Goal: Information Seeking & Learning: Learn about a topic

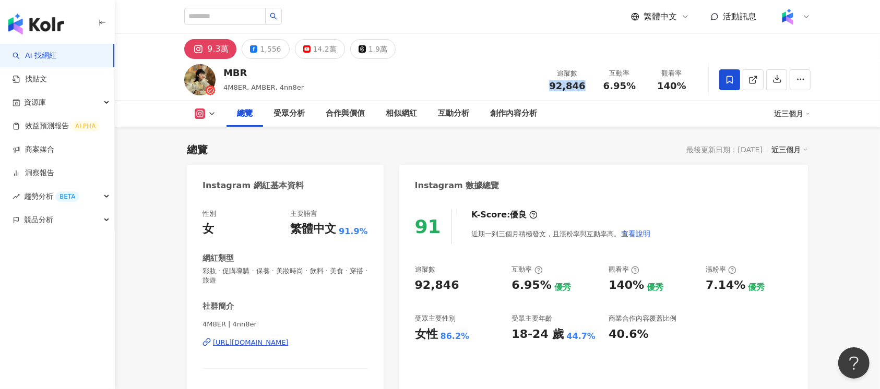
drag, startPoint x: 549, startPoint y: 83, endPoint x: 582, endPoint y: 89, distance: 33.4
click at [582, 89] on div "92,846" at bounding box center [567, 86] width 40 height 10
copy span "92,846"
drag, startPoint x: 608, startPoint y: 87, endPoint x: 632, endPoint y: 87, distance: 23.5
click at [632, 87] on span "6.95%" at bounding box center [619, 86] width 32 height 10
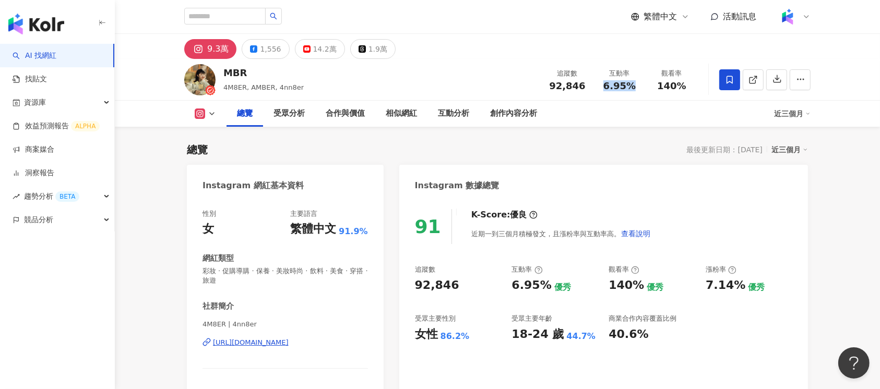
drag, startPoint x: 601, startPoint y: 91, endPoint x: 631, endPoint y: 91, distance: 29.7
click at [631, 91] on div "追蹤數 92,846 互動率 6.95% 觀看率 140%" at bounding box center [619, 79] width 157 height 31
copy span "6.95%"
drag, startPoint x: 660, startPoint y: 86, endPoint x: 684, endPoint y: 86, distance: 24.0
click at [684, 86] on span "140%" at bounding box center [671, 86] width 29 height 10
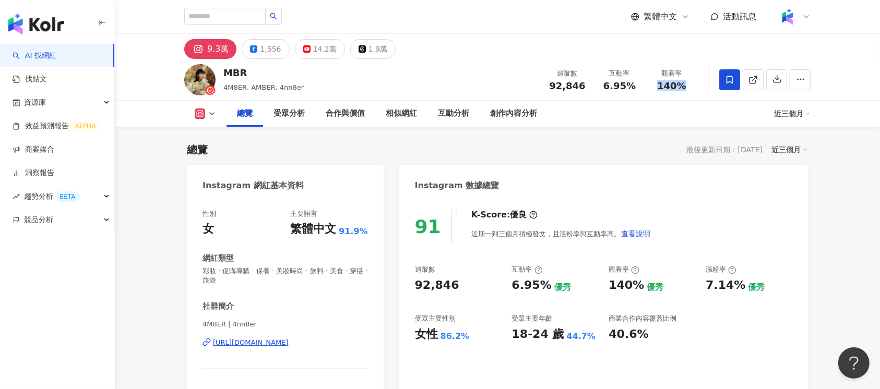
copy span "140%"
drag, startPoint x: 698, startPoint y: 284, endPoint x: 740, endPoint y: 286, distance: 42.3
click at [740, 286] on div "追蹤數 92,846 互動率 6.95% 優秀 觀看率 140% 優秀 漲粉率 7.14% 優秀 受眾主要性別 女性 86.2% 受眾主要年齡 18-24 歲…" at bounding box center [603, 303] width 377 height 77
click at [699, 291] on div "追蹤數 92,846 互動率 6.95% 優秀 觀看率 140% 優秀 漲粉率 7.14% 優秀 受眾主要性別 女性 86.2% 受眾主要年齡 18-24 歲…" at bounding box center [603, 303] width 377 height 77
click at [701, 288] on div "追蹤數 92,846 互動率 6.95% 優秀 觀看率 140% 優秀 漲粉率 7.14% 優秀 受眾主要性別 女性 86.2% 受眾主要年齡 18-24 歲…" at bounding box center [603, 303] width 377 height 77
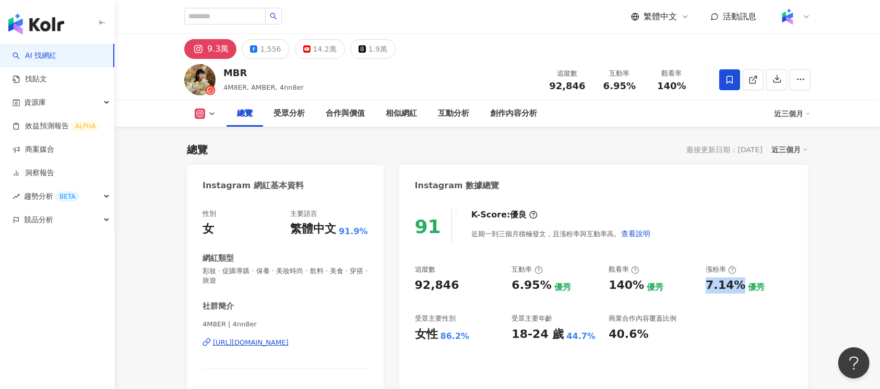
drag, startPoint x: 701, startPoint y: 288, endPoint x: 739, endPoint y: 286, distance: 38.1
click at [739, 286] on div "追蹤數 92,846 互動率 6.95% 優秀 觀看率 140% 優秀 漲粉率 7.14% 優秀 受眾主要性別 女性 86.2% 受眾主要年齡 18-24 歲…" at bounding box center [603, 303] width 377 height 77
copy div "7.14%"
click at [281, 341] on div "https://www.instagram.com/4nn8er/" at bounding box center [251, 342] width 76 height 9
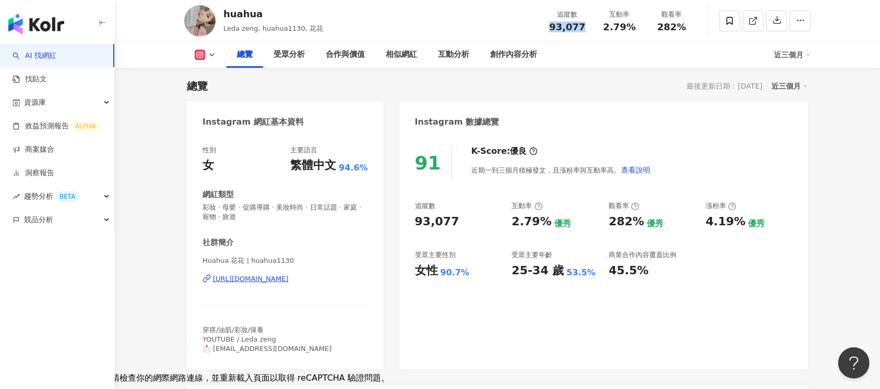
drag, startPoint x: 544, startPoint y: 29, endPoint x: 584, endPoint y: 30, distance: 40.7
click at [584, 30] on div "追蹤數 93,077" at bounding box center [567, 20] width 52 height 22
copy span "93,077"
drag, startPoint x: 505, startPoint y: 224, endPoint x: 550, endPoint y: 223, distance: 44.9
click at [550, 223] on div "追蹤數 93,077 互動率 2.79% 優秀 觀看率 282% 優秀 漲粉率 4.19% 優秀 受眾主要性別 女性 90.7% 受眾主要年齡 25-34 歲…" at bounding box center [603, 239] width 377 height 77
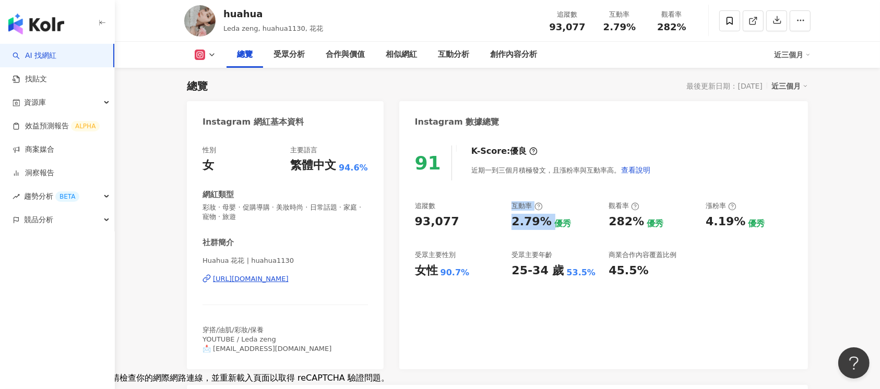
drag, startPoint x: 521, startPoint y: 226, endPoint x: 514, endPoint y: 226, distance: 7.3
click at [521, 226] on div "2.79%" at bounding box center [531, 222] width 40 height 16
click at [509, 227] on div "追蹤數 93,077 互動率 2.79% 優秀 觀看率 282% 優秀 漲粉率 4.19% 優秀 受眾主要性別 女性 90.7% 受眾主要年齡 25-34 歲…" at bounding box center [603, 239] width 377 height 77
drag, startPoint x: 505, startPoint y: 225, endPoint x: 537, endPoint y: 224, distance: 32.3
click at [537, 224] on div "追蹤數 93,077 互動率 2.79% 優秀 觀看率 282% 優秀 漲粉率 4.19% 優秀 受眾主要性別 女性 90.7% 受眾主要年齡 25-34 歲…" at bounding box center [603, 239] width 377 height 77
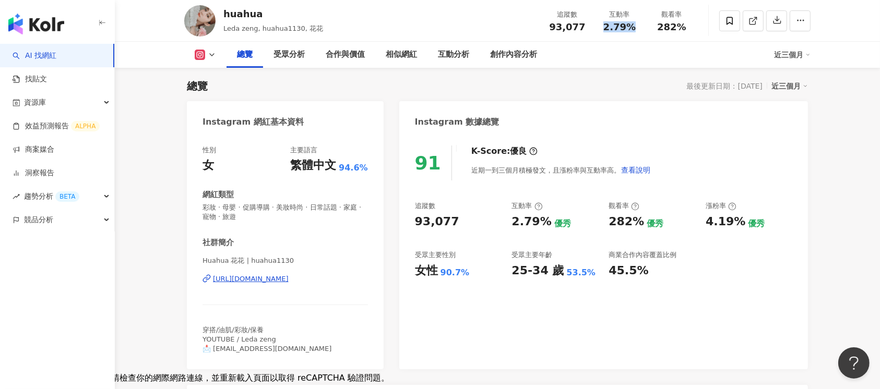
drag, startPoint x: 602, startPoint y: 26, endPoint x: 632, endPoint y: 28, distance: 30.3
click at [632, 28] on div "2.79%" at bounding box center [619, 27] width 40 height 10
copy span "2.79%"
drag, startPoint x: 656, startPoint y: 23, endPoint x: 684, endPoint y: 28, distance: 28.5
click at [684, 28] on div "282%" at bounding box center [672, 27] width 40 height 10
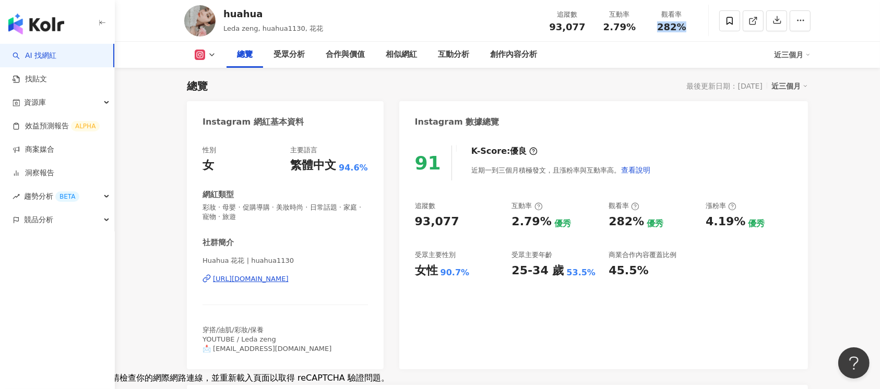
copy span "282%"
drag, startPoint x: 699, startPoint y: 228, endPoint x: 734, endPoint y: 225, distance: 35.0
click at [734, 225] on div "追蹤數 93,077 互動率 2.79% 優秀 觀看率 282% 優秀 漲粉率 4.19% 優秀 受眾主要性別 女性 90.7% 受眾主要年齡 25-34 歲…" at bounding box center [603, 239] width 377 height 77
click at [726, 225] on div "4.19%" at bounding box center [725, 222] width 40 height 16
click at [704, 223] on div "追蹤數 93,077 互動率 2.79% 優秀 觀看率 282% 優秀 漲粉率 4.19% 優秀 受眾主要性別 女性 90.7% 受眾主要年齡 25-34 歲…" at bounding box center [603, 239] width 377 height 77
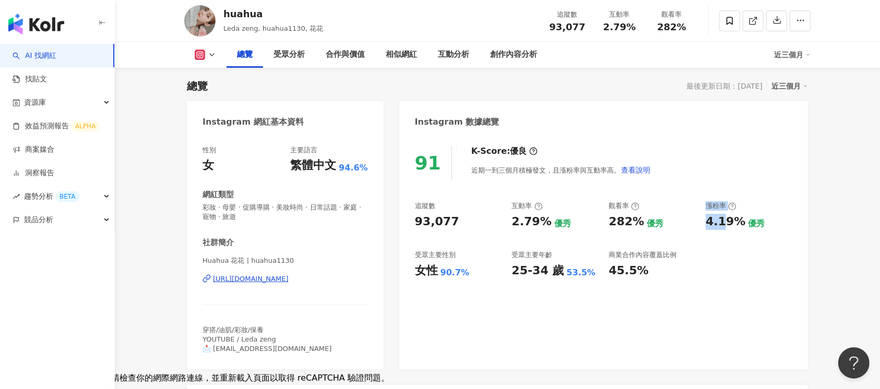
drag, startPoint x: 713, startPoint y: 222, endPoint x: 723, endPoint y: 225, distance: 10.9
click at [723, 225] on div "追蹤數 93,077 互動率 2.79% 優秀 觀看率 282% 優秀 漲粉率 4.19% 優秀 受眾主要性別 女性 90.7% 受眾主要年齡 25-34 歲…" at bounding box center [603, 239] width 377 height 77
click at [717, 225] on div "4.19%" at bounding box center [725, 222] width 40 height 16
drag, startPoint x: 698, startPoint y: 223, endPoint x: 728, endPoint y: 223, distance: 29.7
click at [728, 223] on div "追蹤數 93,077 互動率 2.79% 優秀 觀看率 282% 優秀 漲粉率 4.19% 優秀 受眾主要性別 女性 90.7% 受眾主要年齡 25-34 歲…" at bounding box center [603, 239] width 377 height 77
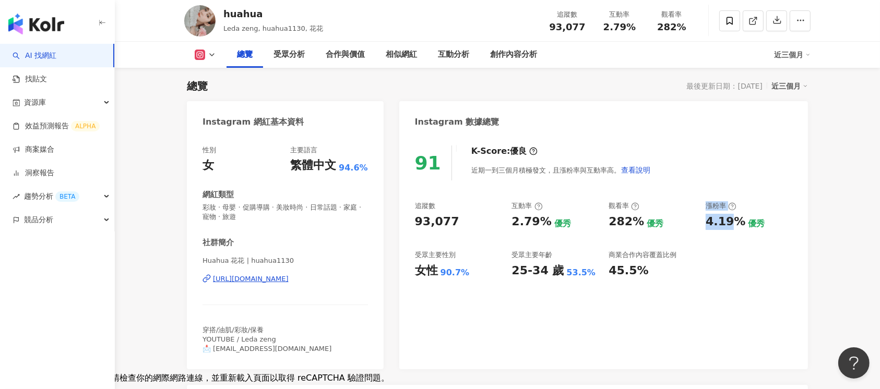
click at [709, 227] on div "4.19%" at bounding box center [725, 222] width 40 height 16
click at [704, 227] on div "追蹤數 93,077 互動率 2.79% 優秀 觀看率 282% 優秀 漲粉率 4.19% 優秀 受眾主要性別 女性 90.7% 受眾主要年齡 25-34 歲…" at bounding box center [603, 239] width 377 height 77
drag, startPoint x: 705, startPoint y: 226, endPoint x: 738, endPoint y: 226, distance: 32.9
click at [738, 226] on div "追蹤數 93,077 互動率 2.79% 優秀 觀看率 282% 優秀 漲粉率 4.19% 優秀 受眾主要性別 女性 90.7% 受眾主要年齡 25-34 歲…" at bounding box center [603, 239] width 377 height 77
copy div "4.19%"
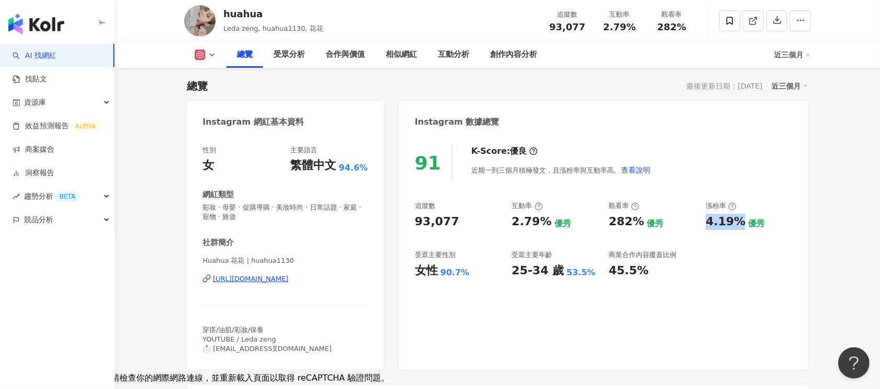
click at [288, 279] on div "https://www.instagram.com/huahua1130/" at bounding box center [251, 278] width 76 height 9
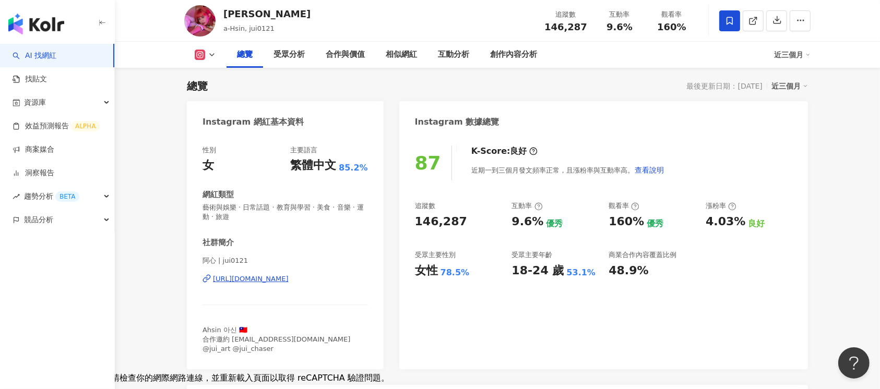
click at [288, 281] on div "[URL][DOMAIN_NAME]" at bounding box center [251, 278] width 76 height 9
drag, startPoint x: 547, startPoint y: 26, endPoint x: 584, endPoint y: 30, distance: 37.8
click at [584, 30] on div "追蹤數 146,287" at bounding box center [565, 20] width 55 height 22
copy span "146,287"
drag, startPoint x: 607, startPoint y: 29, endPoint x: 632, endPoint y: 32, distance: 25.2
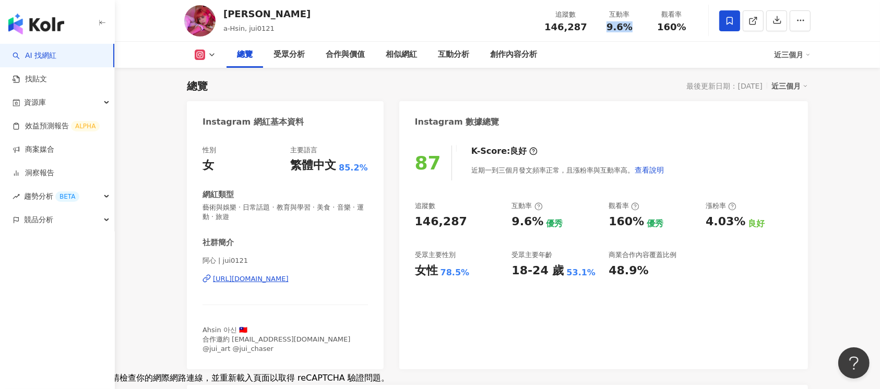
click at [632, 32] on div "追蹤數 146,287 互動率 9.6% 觀看率 160%" at bounding box center [618, 20] width 160 height 31
copy span "9.6%"
drag, startPoint x: 656, startPoint y: 27, endPoint x: 685, endPoint y: 27, distance: 28.7
click at [685, 27] on div "160%" at bounding box center [672, 27] width 40 height 10
copy span "160%"
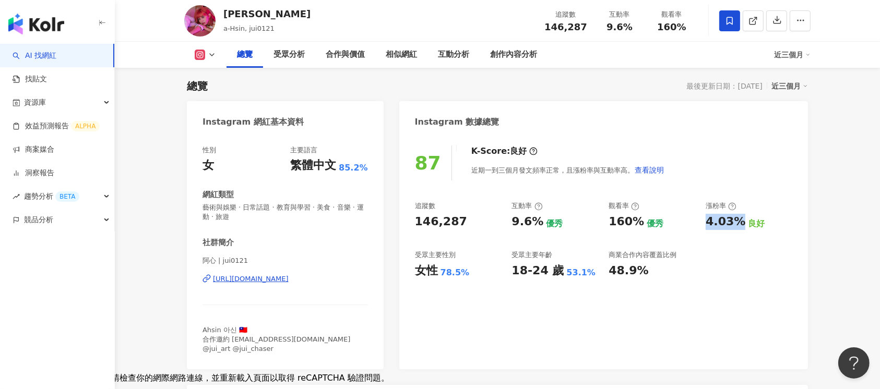
drag, startPoint x: 706, startPoint y: 225, endPoint x: 739, endPoint y: 226, distance: 32.9
click at [739, 226] on div "4.03%" at bounding box center [725, 222] width 40 height 16
copy div "4.03%"
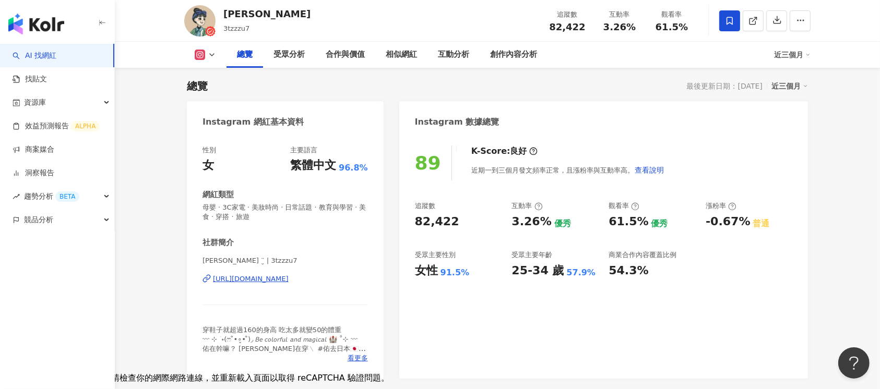
scroll to position [64, 0]
drag, startPoint x: 547, startPoint y: 29, endPoint x: 581, endPoint y: 30, distance: 34.5
click at [581, 30] on div "追蹤數 82,422" at bounding box center [567, 20] width 52 height 22
copy span "82,422"
drag, startPoint x: 605, startPoint y: 23, endPoint x: 632, endPoint y: 27, distance: 27.3
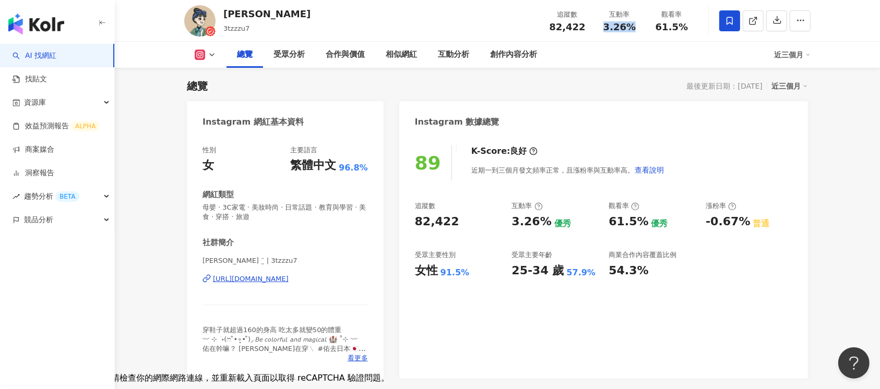
click at [632, 27] on span "3.26%" at bounding box center [619, 27] width 32 height 10
copy span "3.26%"
drag, startPoint x: 659, startPoint y: 27, endPoint x: 693, endPoint y: 32, distance: 34.2
click at [693, 32] on div "追蹤數 82,422 互動率 3.26% 觀看率 61.5%" at bounding box center [619, 20] width 157 height 31
copy span "61.5%"
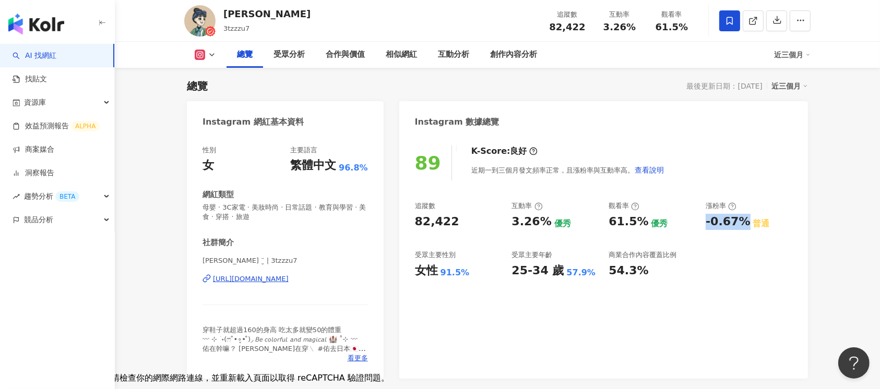
drag, startPoint x: 701, startPoint y: 221, endPoint x: 741, endPoint y: 223, distance: 39.7
click at [741, 223] on div "追蹤數 82,422 互動率 3.26% 優秀 觀看率 61.5% 優秀 漲粉率 -0.67% 普通 受眾主要性別 女性 91.5% 受眾主要年齡 25-34…" at bounding box center [603, 239] width 377 height 77
copy div "-0.67%"
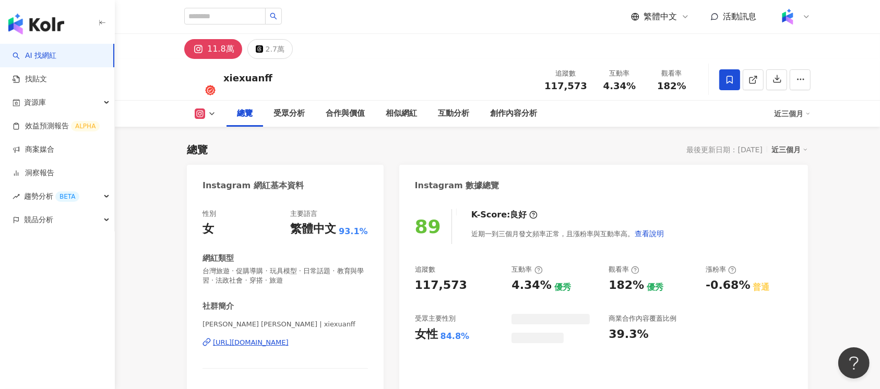
scroll to position [64, 0]
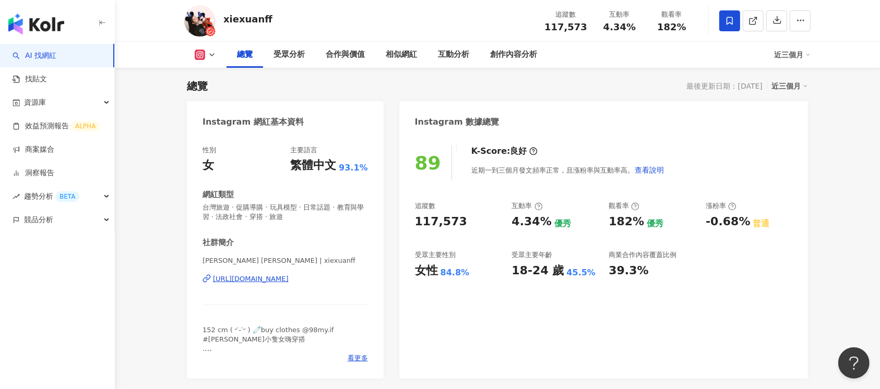
click at [288, 279] on div "[URL][DOMAIN_NAME]" at bounding box center [251, 278] width 76 height 9
drag, startPoint x: 547, startPoint y: 29, endPoint x: 585, endPoint y: 27, distance: 37.6
click at [585, 27] on div "117,573" at bounding box center [565, 27] width 43 height 10
copy span "117,573"
drag, startPoint x: 603, startPoint y: 28, endPoint x: 637, endPoint y: 28, distance: 34.4
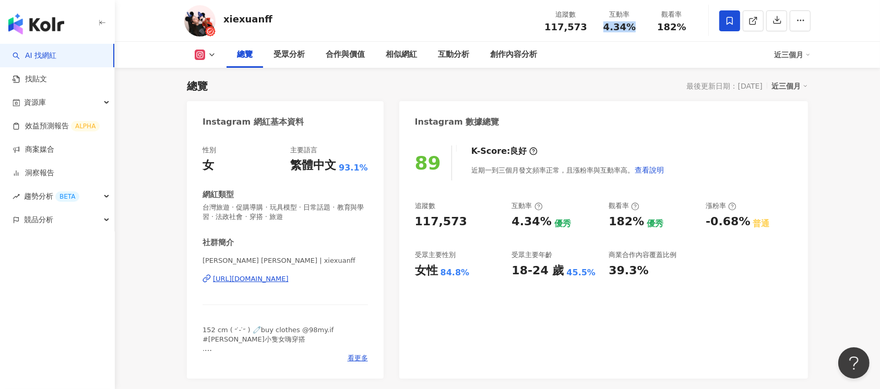
click at [637, 28] on div "4.34%" at bounding box center [619, 27] width 40 height 10
copy span "4.34%"
drag, startPoint x: 656, startPoint y: 28, endPoint x: 685, endPoint y: 29, distance: 29.8
click at [685, 29] on div "182%" at bounding box center [672, 27] width 40 height 10
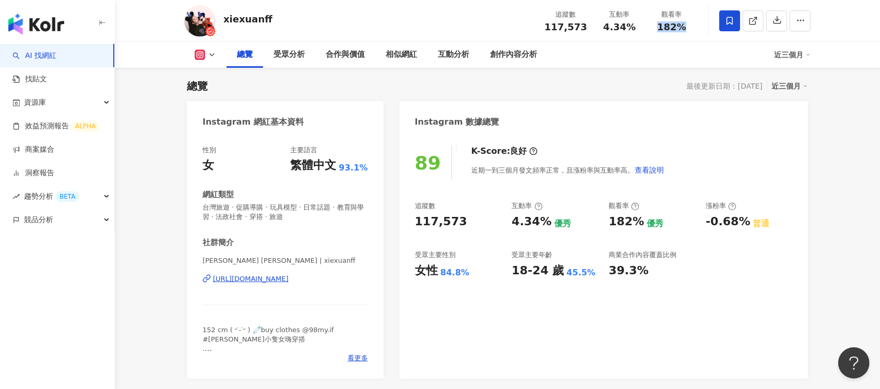
copy span "182%"
drag, startPoint x: 703, startPoint y: 220, endPoint x: 741, endPoint y: 222, distance: 38.1
click at [741, 222] on div "追蹤數 117,573 互動率 4.34% 優秀 觀看率 182% 優秀 漲粉率 -0.68% 普通 受眾主要性別 女性 84.8% 受眾主要年齡 18-24…" at bounding box center [603, 239] width 377 height 77
copy div "-0.68%"
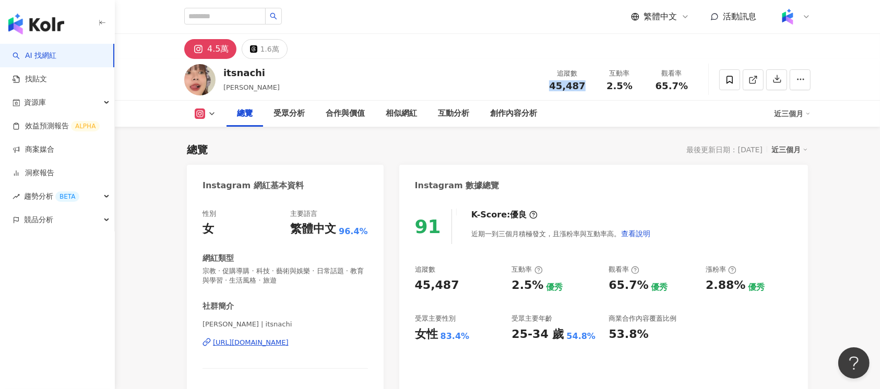
drag, startPoint x: 564, startPoint y: 90, endPoint x: 586, endPoint y: 88, distance: 21.5
click at [586, 88] on div "45,487" at bounding box center [567, 86] width 40 height 10
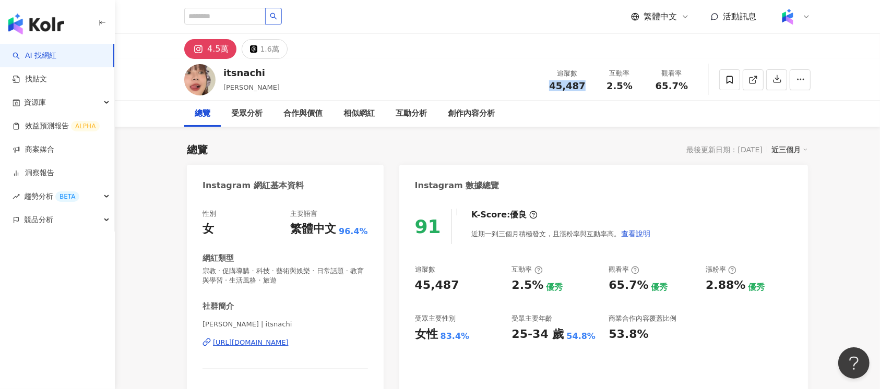
scroll to position [64, 0]
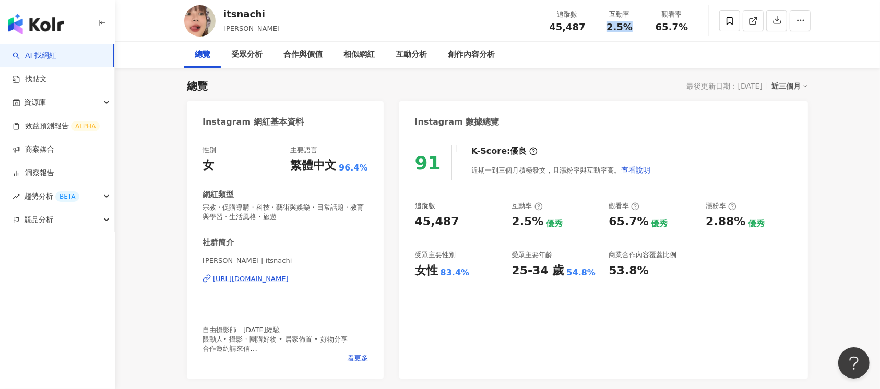
drag, startPoint x: 604, startPoint y: 27, endPoint x: 630, endPoint y: 28, distance: 26.6
click at [630, 28] on div "2.5%" at bounding box center [619, 27] width 40 height 10
copy span "2.5%"
drag, startPoint x: 658, startPoint y: 29, endPoint x: 690, endPoint y: 28, distance: 31.8
click at [690, 28] on div "65.7%" at bounding box center [672, 27] width 40 height 10
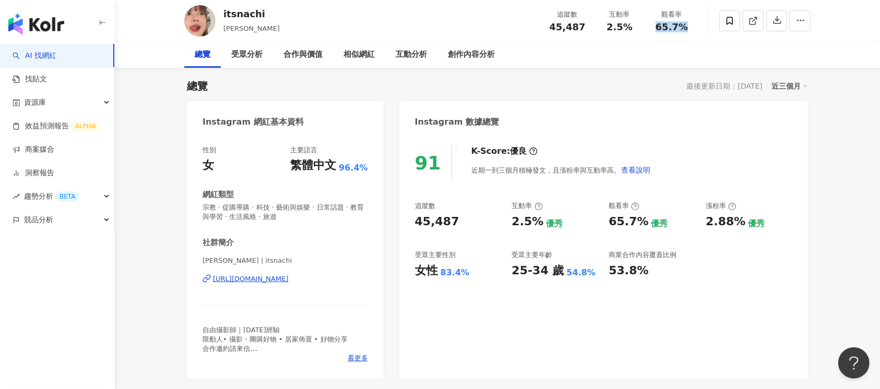
copy span "65.7%"
drag, startPoint x: 704, startPoint y: 221, endPoint x: 737, endPoint y: 222, distance: 32.9
click at [737, 222] on div "追蹤數 45,487 互動率 2.5% 優秀 觀看率 65.7% 優秀 漲粉率 2.88% 優秀 受眾主要性別 女性 83.4% 受眾主要年齡 25-34 歲…" at bounding box center [603, 239] width 377 height 77
copy div "2.88%"
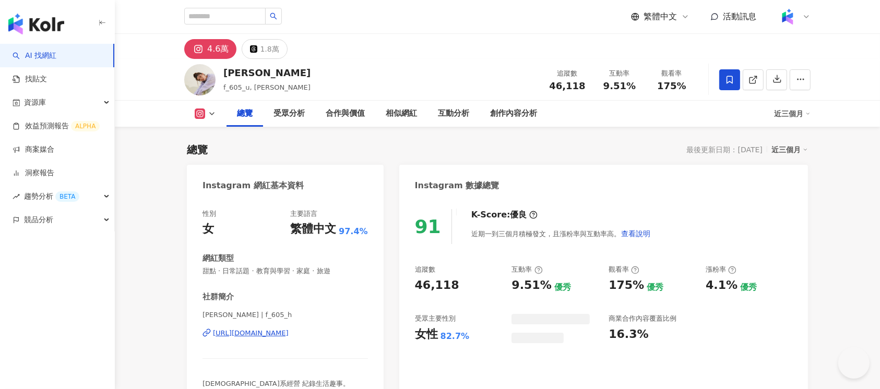
click at [584, 87] on div "46,118" at bounding box center [567, 86] width 40 height 10
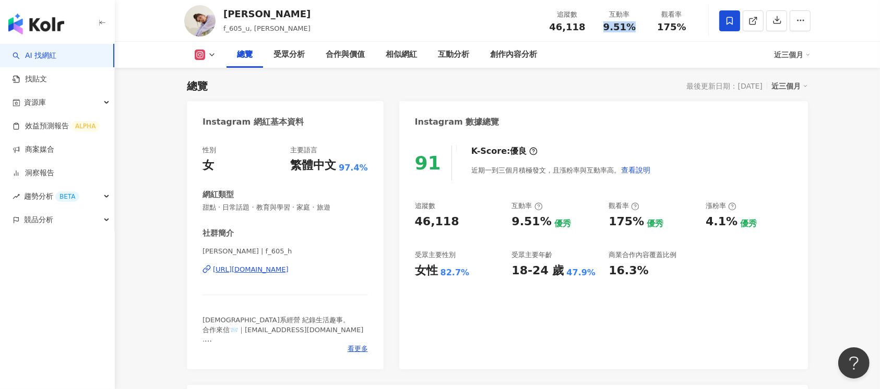
drag, startPoint x: 604, startPoint y: 26, endPoint x: 632, endPoint y: 26, distance: 28.7
click at [632, 26] on div "9.51%" at bounding box center [619, 27] width 40 height 10
copy span "9.51%"
drag, startPoint x: 657, startPoint y: 27, endPoint x: 690, endPoint y: 27, distance: 32.9
click at [690, 27] on div "175%" at bounding box center [672, 27] width 40 height 10
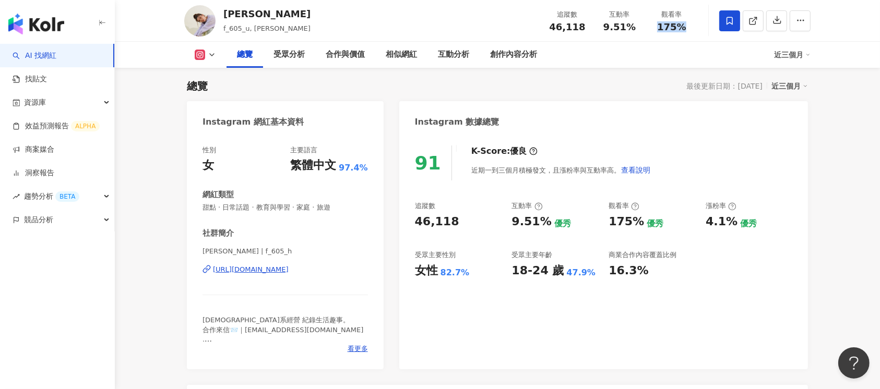
copy span "175%"
drag, startPoint x: 704, startPoint y: 222, endPoint x: 735, endPoint y: 222, distance: 30.8
click at [735, 222] on div "追蹤數 46,118 互動率 9.51% 優秀 觀看率 175% 優秀 漲粉率 4.1% 優秀 受眾主要性別 女性 82.7% 受眾主要年齡 18-24 歲 …" at bounding box center [603, 239] width 377 height 77
copy div "4.1%"
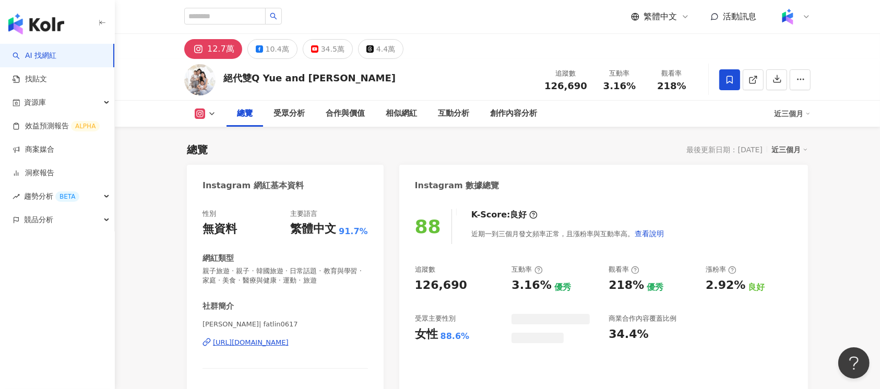
click at [284, 343] on div "[URL][DOMAIN_NAME]" at bounding box center [251, 342] width 76 height 9
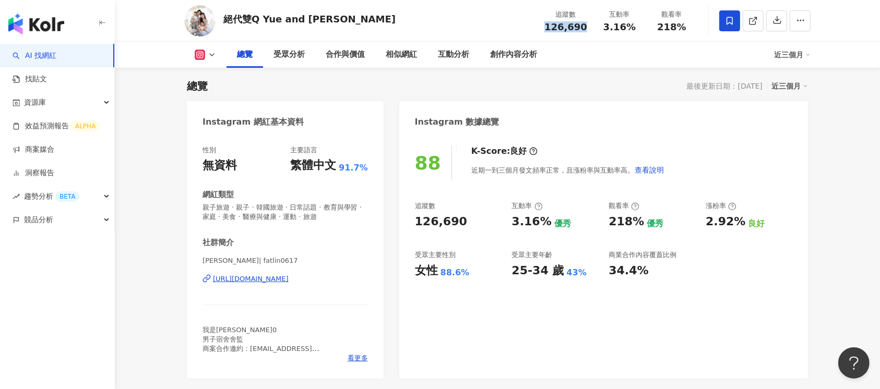
drag, startPoint x: 547, startPoint y: 29, endPoint x: 585, endPoint y: 29, distance: 38.1
click at [585, 29] on div "追蹤數 126,690" at bounding box center [565, 20] width 55 height 22
copy span "126,690"
drag, startPoint x: 607, startPoint y: 25, endPoint x: 649, endPoint y: 25, distance: 42.8
click at [649, 25] on div "追蹤數 126,690 互動率 3.16% 觀看率 218%" at bounding box center [618, 20] width 160 height 31
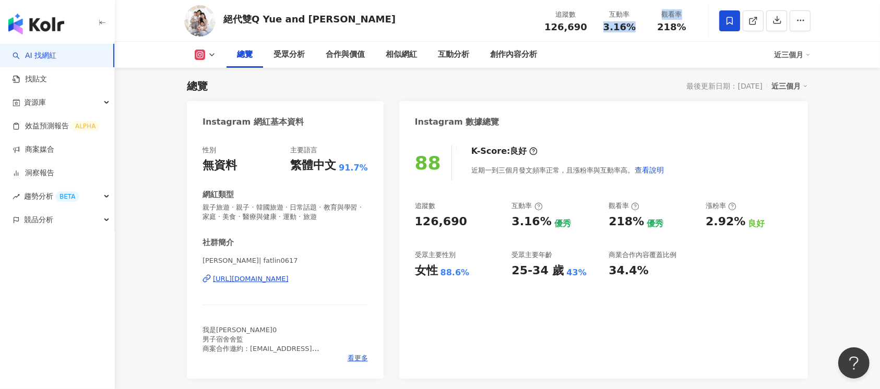
click at [623, 25] on span "3.16%" at bounding box center [619, 27] width 32 height 10
drag, startPoint x: 606, startPoint y: 26, endPoint x: 635, endPoint y: 28, distance: 29.3
click at [635, 28] on div "3.16%" at bounding box center [619, 27] width 40 height 10
copy span "3.16%"
drag, startPoint x: 657, startPoint y: 25, endPoint x: 689, endPoint y: 30, distance: 31.8
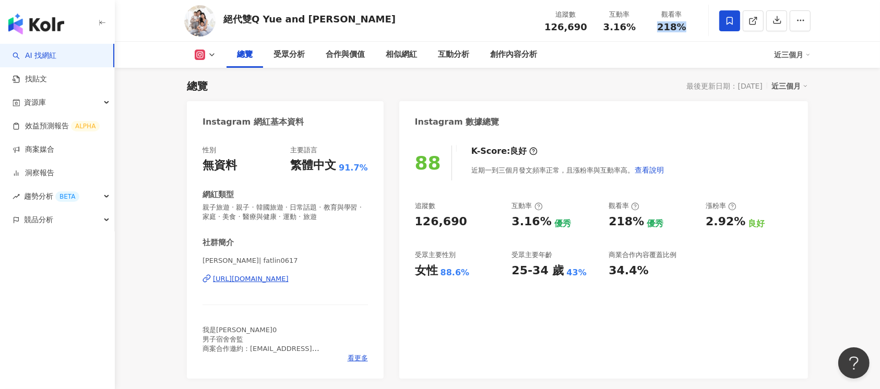
click at [689, 30] on div "218%" at bounding box center [672, 27] width 40 height 10
copy span "218%"
drag, startPoint x: 701, startPoint y: 221, endPoint x: 737, endPoint y: 222, distance: 36.0
click at [737, 222] on div "追蹤數 126,690 互動率 3.16% 優秀 觀看率 218% 優秀 漲粉率 2.92% 良好 受眾主要性別 女性 88.6% 受眾主要年齡 25-34 …" at bounding box center [603, 239] width 377 height 77
copy div "2.92%"
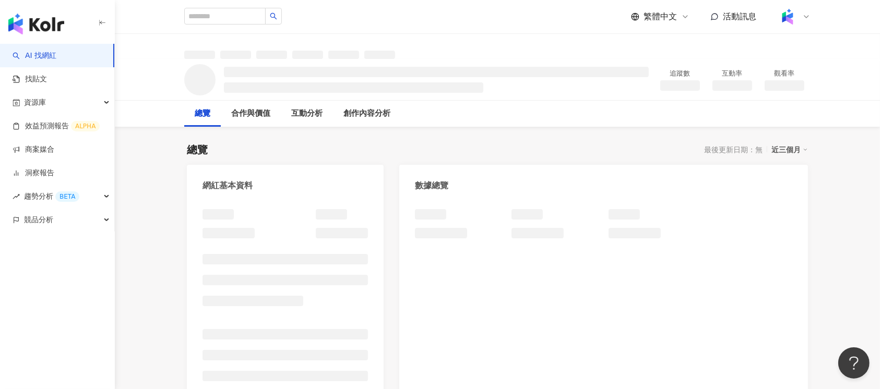
click at [542, 138] on div "總覽 最後更新日期：無 近三個月 網紅基本資料 數據總覽 成長趨勢分析 追蹤趨勢圖表" at bounding box center [497, 363] width 621 height 463
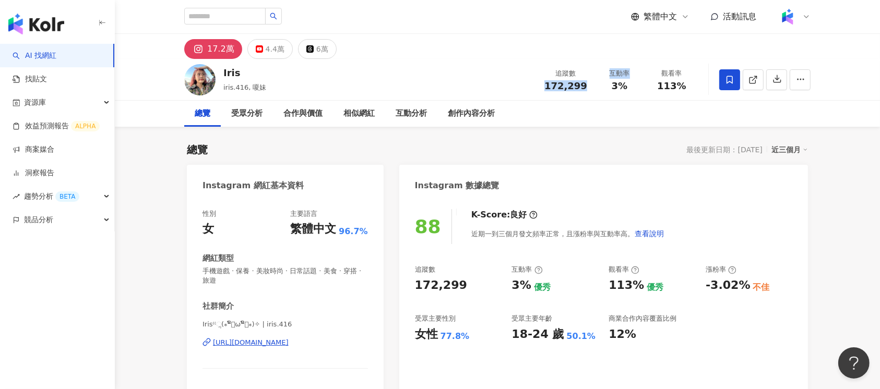
drag, startPoint x: 541, startPoint y: 85, endPoint x: 598, endPoint y: 86, distance: 56.3
click at [598, 86] on div "追蹤數 172,299 互動率 3% 觀看率 113%" at bounding box center [618, 79] width 160 height 31
click at [581, 91] on span "172,299" at bounding box center [565, 85] width 43 height 11
drag, startPoint x: 546, startPoint y: 89, endPoint x: 588, endPoint y: 89, distance: 42.3
click at [588, 89] on div "追蹤數 172,299" at bounding box center [565, 79] width 55 height 22
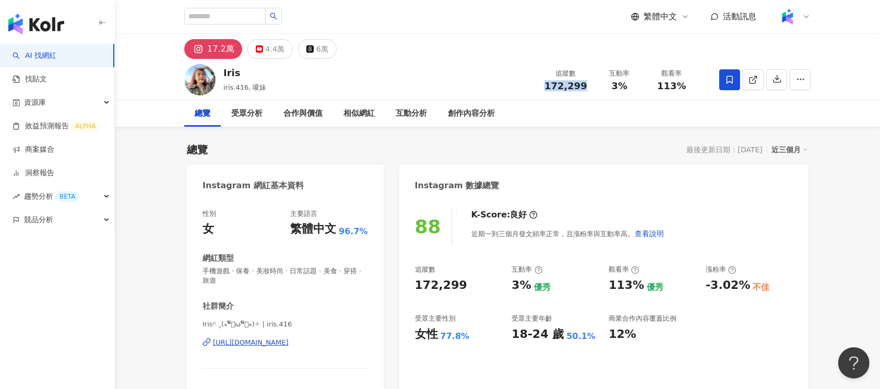
copy span "172,299"
drag, startPoint x: 611, startPoint y: 83, endPoint x: 626, endPoint y: 83, distance: 14.6
click at [626, 83] on span "3%" at bounding box center [619, 86] width 16 height 10
copy span "3%"
drag, startPoint x: 657, startPoint y: 87, endPoint x: 683, endPoint y: 86, distance: 26.6
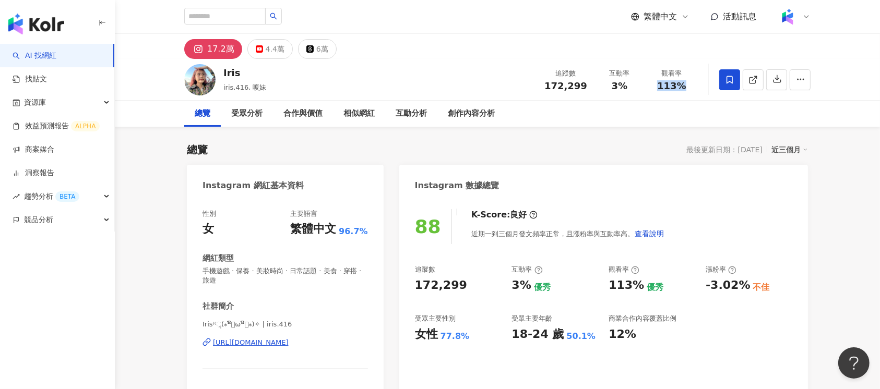
click at [683, 86] on div "113%" at bounding box center [672, 86] width 40 height 10
copy span "113%"
drag, startPoint x: 702, startPoint y: 285, endPoint x: 743, endPoint y: 287, distance: 40.8
click at [743, 287] on div "追蹤數 172,299 互動率 3% 優秀 觀看率 113% 優秀 漲粉率 -3.02% 不佳 受眾主要性別 女性 77.8% 受眾主要年齡 18-24 歲 …" at bounding box center [603, 303] width 377 height 77
copy div "-3.02%"
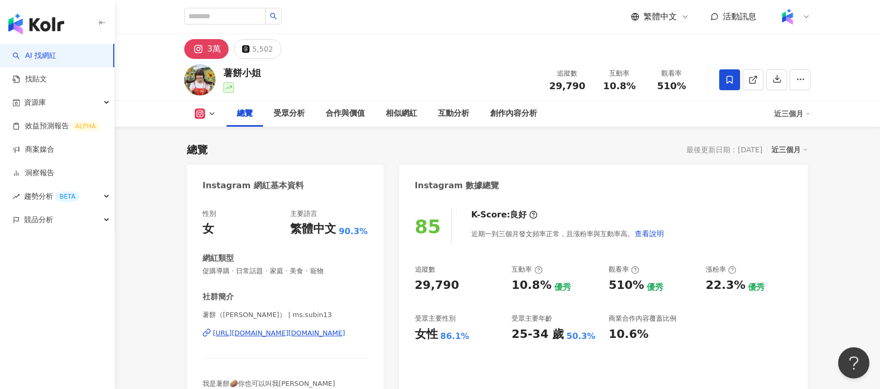
scroll to position [64, 0]
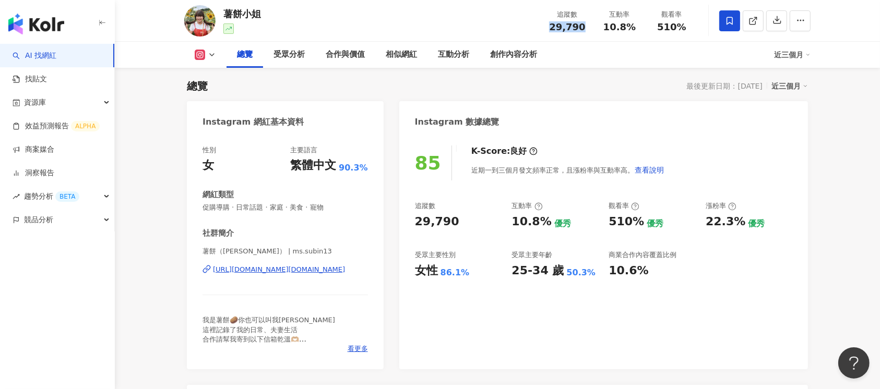
drag, startPoint x: 547, startPoint y: 26, endPoint x: 587, endPoint y: 27, distance: 40.2
click at [587, 27] on div "追蹤數 29,790" at bounding box center [567, 20] width 52 height 22
copy span "29,790"
drag, startPoint x: 601, startPoint y: 23, endPoint x: 633, endPoint y: 26, distance: 31.9
click at [633, 26] on div "10.8%" at bounding box center [619, 27] width 40 height 10
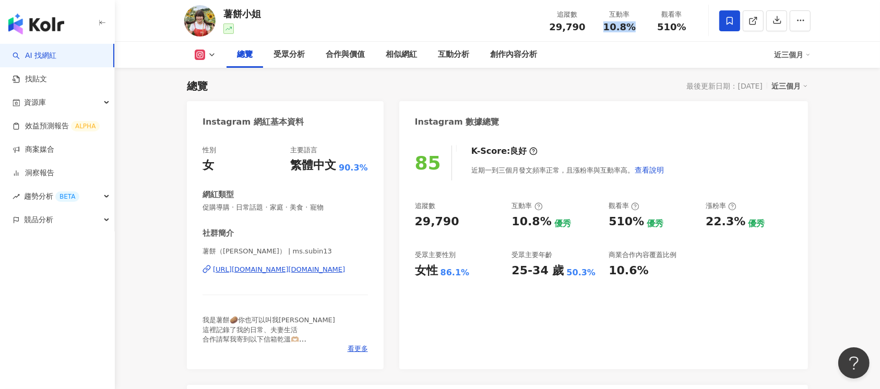
copy span "10.8%"
drag, startPoint x: 657, startPoint y: 26, endPoint x: 693, endPoint y: 29, distance: 36.1
click at [693, 29] on div "觀看率 510%" at bounding box center [671, 20] width 52 height 22
copy span "510%"
drag, startPoint x: 711, startPoint y: 221, endPoint x: 739, endPoint y: 223, distance: 28.2
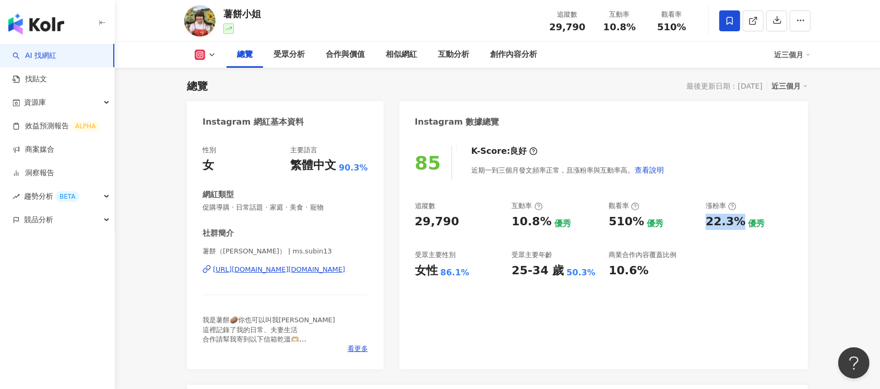
click at [739, 223] on div "22.3%" at bounding box center [725, 222] width 40 height 16
copy div "22.3%"
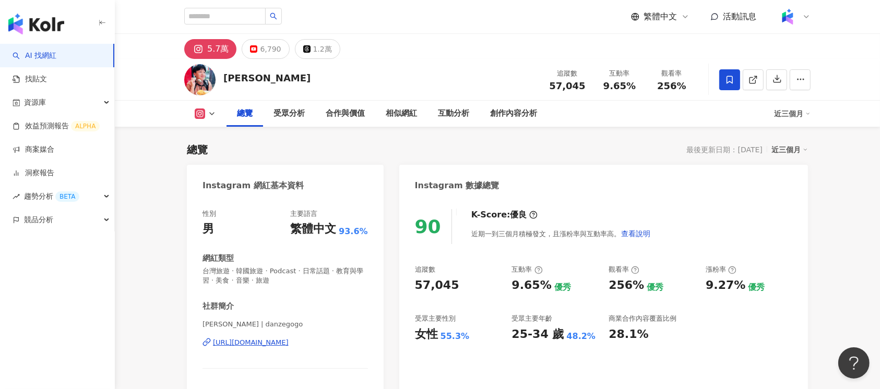
scroll to position [64, 0]
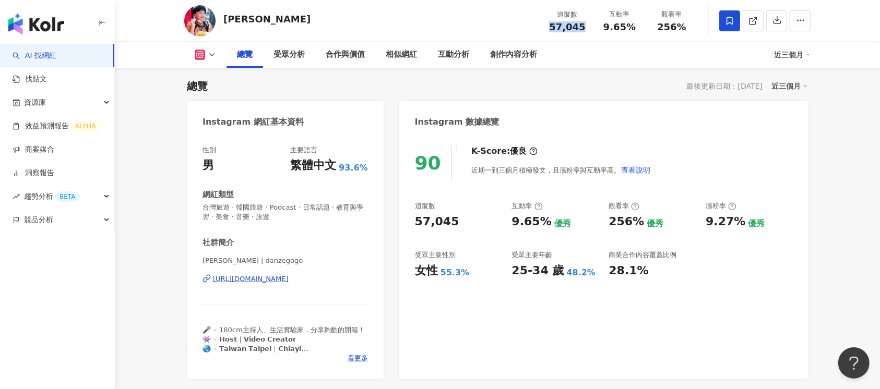
drag, startPoint x: 549, startPoint y: 26, endPoint x: 585, endPoint y: 26, distance: 36.0
click at [585, 26] on div "57,045" at bounding box center [567, 27] width 40 height 10
copy span "57,045"
drag, startPoint x: 610, startPoint y: 28, endPoint x: 634, endPoint y: 28, distance: 24.5
click at [634, 28] on div "9.65%" at bounding box center [619, 27] width 40 height 10
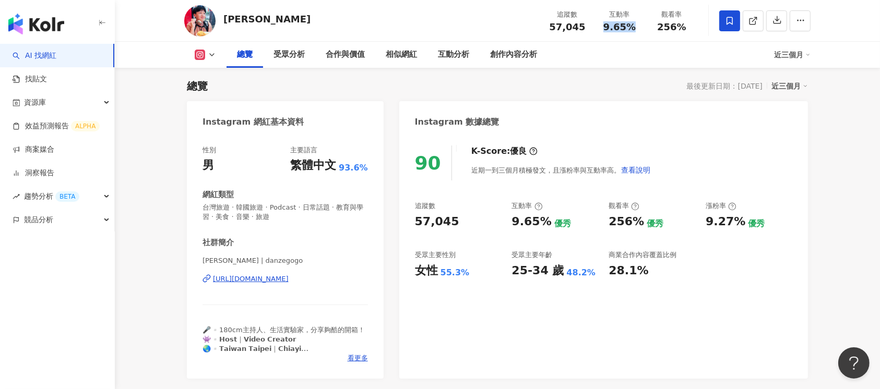
copy span "9.65%"
drag, startPoint x: 663, startPoint y: 27, endPoint x: 673, endPoint y: 27, distance: 10.4
click at [673, 27] on span "256%" at bounding box center [671, 27] width 29 height 10
drag, startPoint x: 655, startPoint y: 30, endPoint x: 684, endPoint y: 30, distance: 29.2
click at [684, 30] on div "256%" at bounding box center [672, 27] width 40 height 10
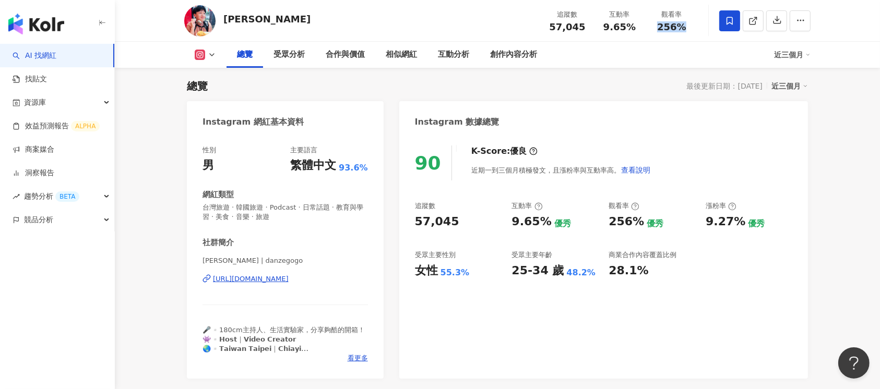
copy span "256%"
drag, startPoint x: 611, startPoint y: 221, endPoint x: 640, endPoint y: 219, distance: 29.3
click at [640, 219] on div "256% 優秀" at bounding box center [651, 222] width 87 height 16
drag, startPoint x: 705, startPoint y: 222, endPoint x: 741, endPoint y: 225, distance: 36.6
click at [741, 225] on div "追蹤數 57,045 互動率 9.65% 優秀 觀看率 256% 優秀 漲粉率 9.27% 優秀 受眾主要性別 女性 55.3% 受眾主要年齡 25-34 歲…" at bounding box center [603, 239] width 377 height 77
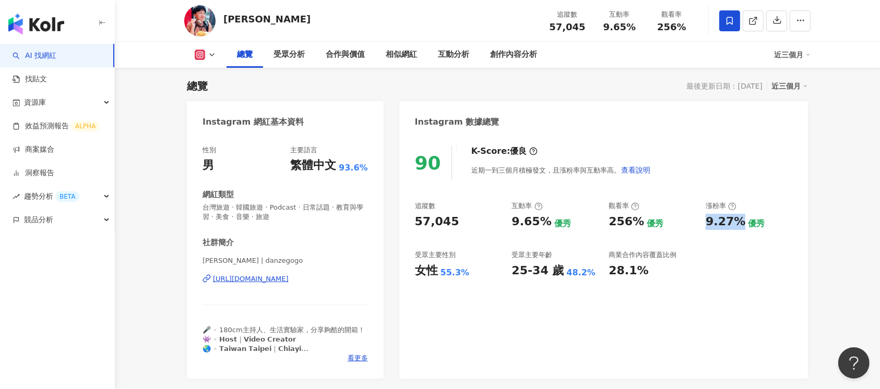
copy div "9.27%"
click at [276, 275] on div "https://www.instagram.com/danzegogo/" at bounding box center [251, 278] width 76 height 9
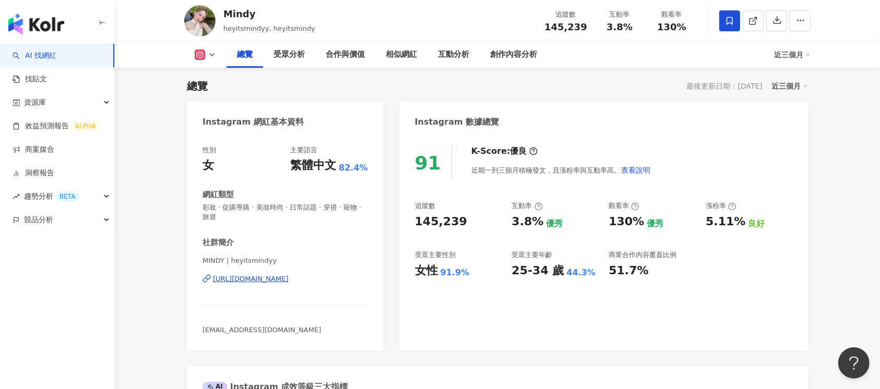
click at [288, 281] on div "https://www.instagram.com/heyitsmindyy/" at bounding box center [251, 278] width 76 height 9
drag, startPoint x: 548, startPoint y: 26, endPoint x: 591, endPoint y: 27, distance: 42.3
click at [591, 27] on div "追蹤數 145,239" at bounding box center [565, 20] width 55 height 22
copy span "145,239"
drag, startPoint x: 605, startPoint y: 28, endPoint x: 627, endPoint y: 28, distance: 21.4
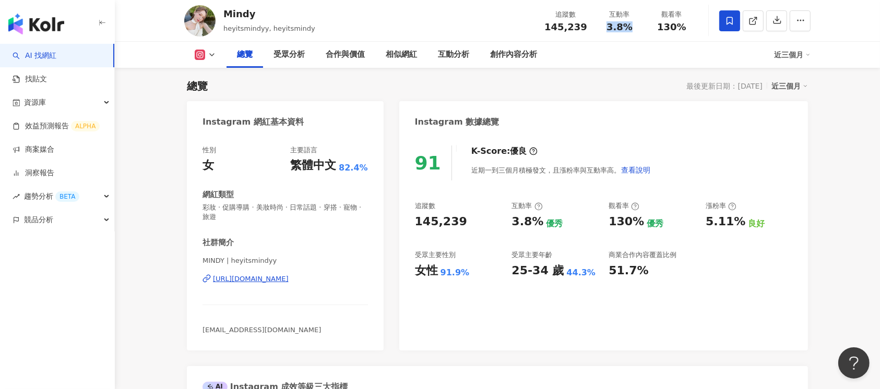
click at [627, 28] on div "3.8%" at bounding box center [619, 27] width 40 height 10
copy span "3.8%"
drag, startPoint x: 656, startPoint y: 28, endPoint x: 684, endPoint y: 28, distance: 28.7
click at [659, 28] on div "130%" at bounding box center [672, 27] width 40 height 10
copy span "130%"
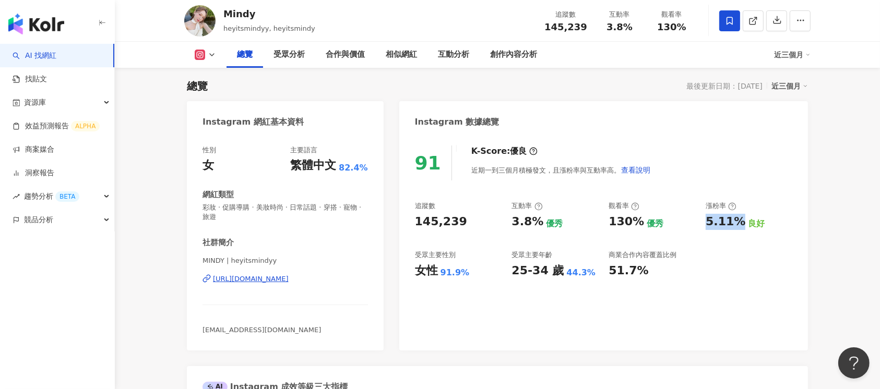
drag, startPoint x: 707, startPoint y: 225, endPoint x: 737, endPoint y: 225, distance: 29.7
click at [659, 225] on div "5.11%" at bounding box center [725, 222] width 40 height 16
copy div "5.11%"
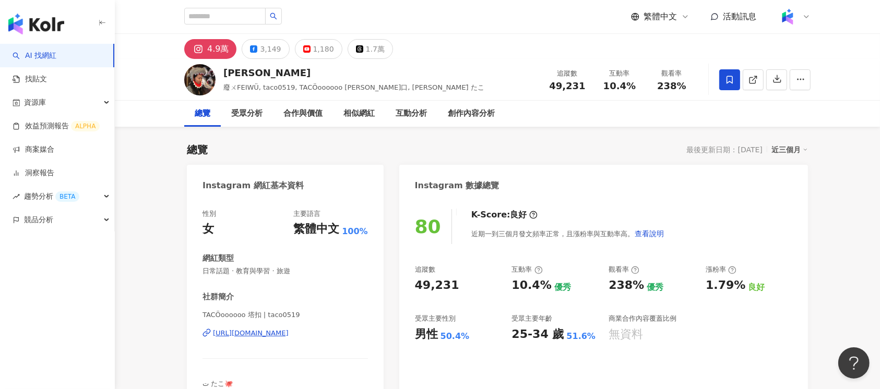
scroll to position [64, 0]
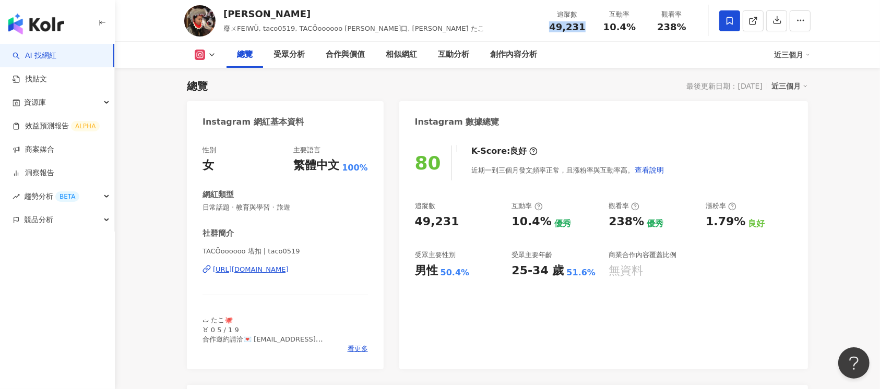
drag, startPoint x: 553, startPoint y: 28, endPoint x: 591, endPoint y: 28, distance: 37.6
click at [591, 28] on div "追蹤數 49,231" at bounding box center [567, 20] width 52 height 22
copy span "49,231"
drag, startPoint x: 603, startPoint y: 27, endPoint x: 640, endPoint y: 27, distance: 36.5
click at [640, 27] on div "互動率 10.4%" at bounding box center [619, 20] width 52 height 22
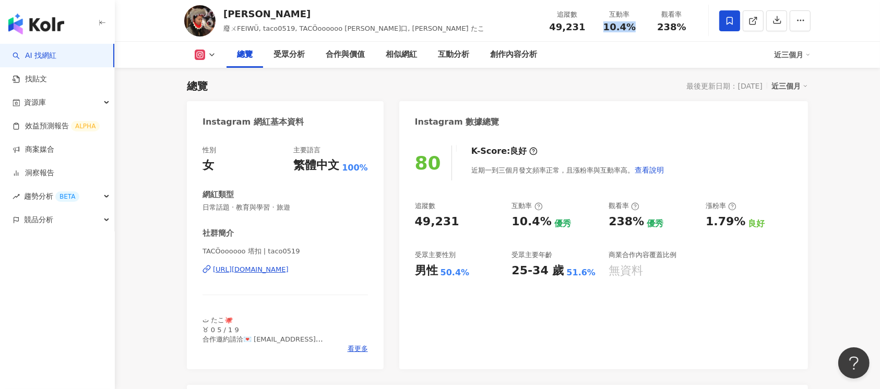
copy span "10.4%"
drag, startPoint x: 666, startPoint y: 27, endPoint x: 684, endPoint y: 28, distance: 18.8
click at [684, 28] on div "238%" at bounding box center [672, 27] width 40 height 10
copy span "238%"
drag, startPoint x: 703, startPoint y: 219, endPoint x: 738, endPoint y: 221, distance: 34.5
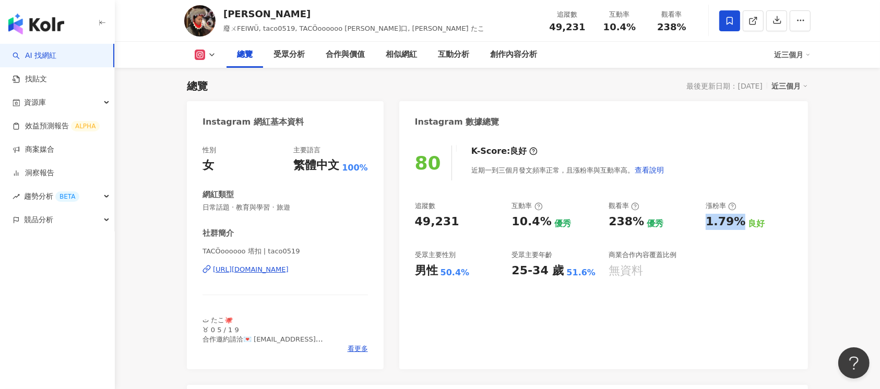
click at [738, 221] on div "追蹤數 49,231 互動率 10.4% 優秀 觀看率 238% 優秀 漲粉率 1.79% 良好 受眾主要性別 男性 50.4% 受眾主要年齡 25-34 歲…" at bounding box center [603, 239] width 377 height 77
copy div "1.79%"
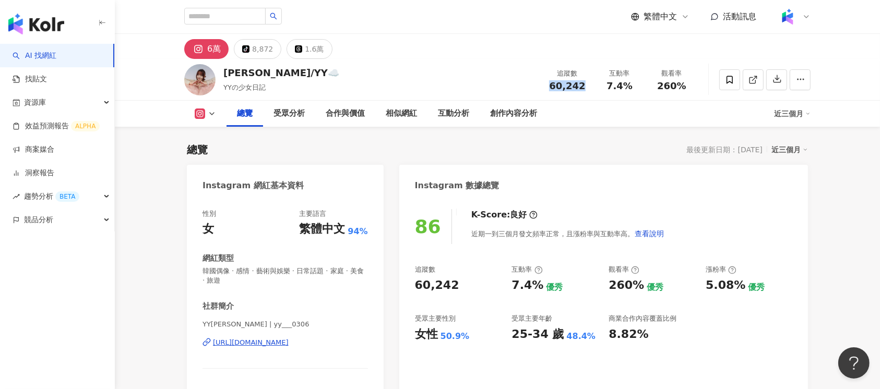
drag, startPoint x: 547, startPoint y: 88, endPoint x: 586, endPoint y: 88, distance: 39.1
click at [586, 88] on div "60,242" at bounding box center [567, 86] width 40 height 10
copy span "60,242"
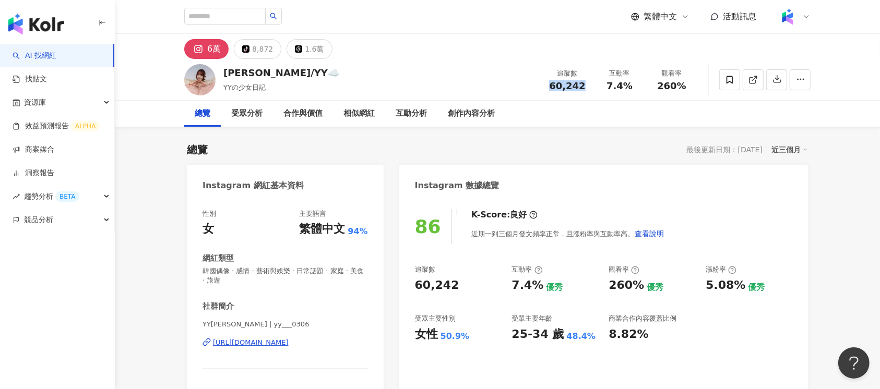
scroll to position [64, 0]
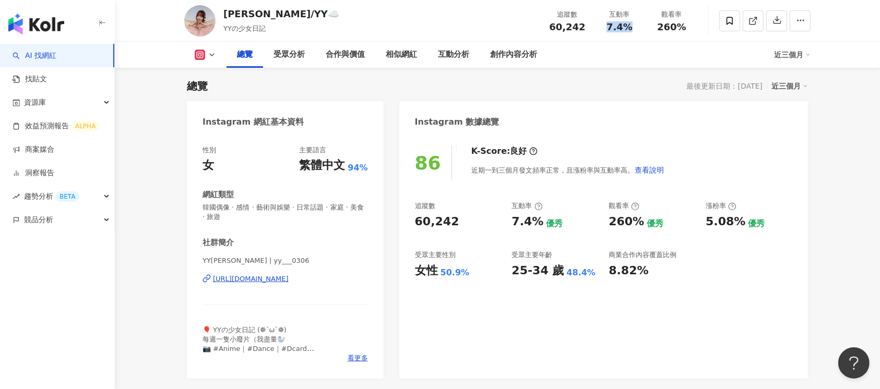
drag, startPoint x: 608, startPoint y: 29, endPoint x: 643, endPoint y: 29, distance: 35.0
click at [643, 29] on div "互動率 7.4%" at bounding box center [619, 20] width 52 height 22
copy span "7.4%"
drag, startPoint x: 658, startPoint y: 26, endPoint x: 686, endPoint y: 26, distance: 27.6
click at [686, 26] on div "260%" at bounding box center [672, 27] width 40 height 10
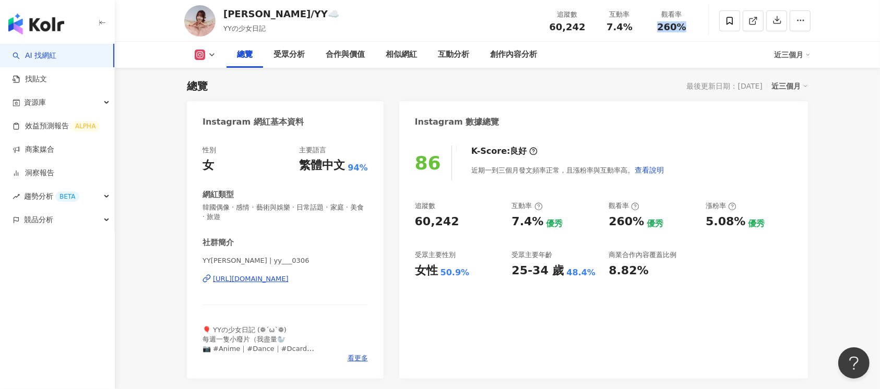
copy span "260%"
drag, startPoint x: 706, startPoint y: 222, endPoint x: 740, endPoint y: 221, distance: 33.4
click at [740, 221] on div "5.08%" at bounding box center [725, 222] width 40 height 16
copy div "5.08%"
